Goal: Check status

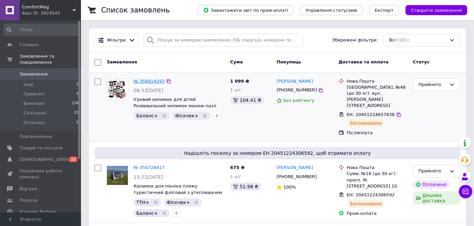
click at [148, 79] on link "№ 356814293" at bounding box center [149, 81] width 31 height 5
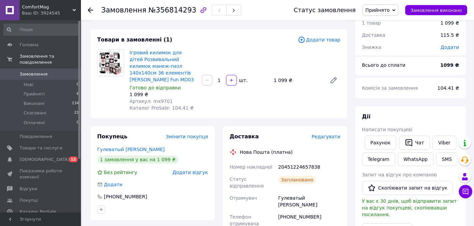
scroll to position [37, 0]
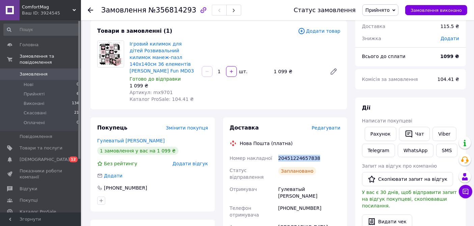
drag, startPoint x: 318, startPoint y: 151, endPoint x: 279, endPoint y: 155, distance: 39.3
click at [279, 155] on div "20451224657838" at bounding box center [309, 158] width 65 height 12
copy div "20451224657838"
click at [45, 71] on span "Замовлення" at bounding box center [41, 74] width 43 height 6
